Goal: Task Accomplishment & Management: Complete application form

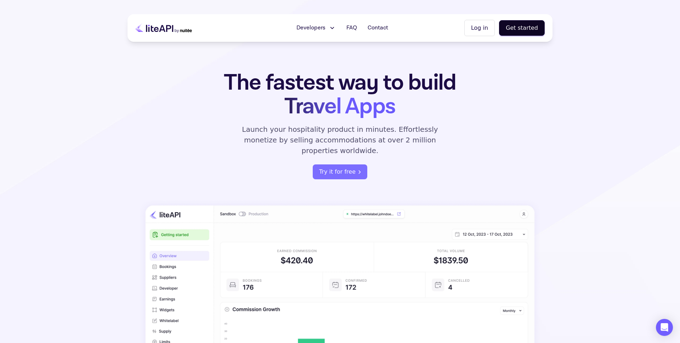
click at [484, 29] on button "Log in" at bounding box center [479, 28] width 30 height 16
click at [524, 33] on button "Get started" at bounding box center [522, 28] width 46 height 16
click at [474, 26] on button "Log in" at bounding box center [479, 28] width 30 height 16
click at [523, 27] on button "Get started" at bounding box center [522, 28] width 46 height 16
